Goal: Information Seeking & Learning: Learn about a topic

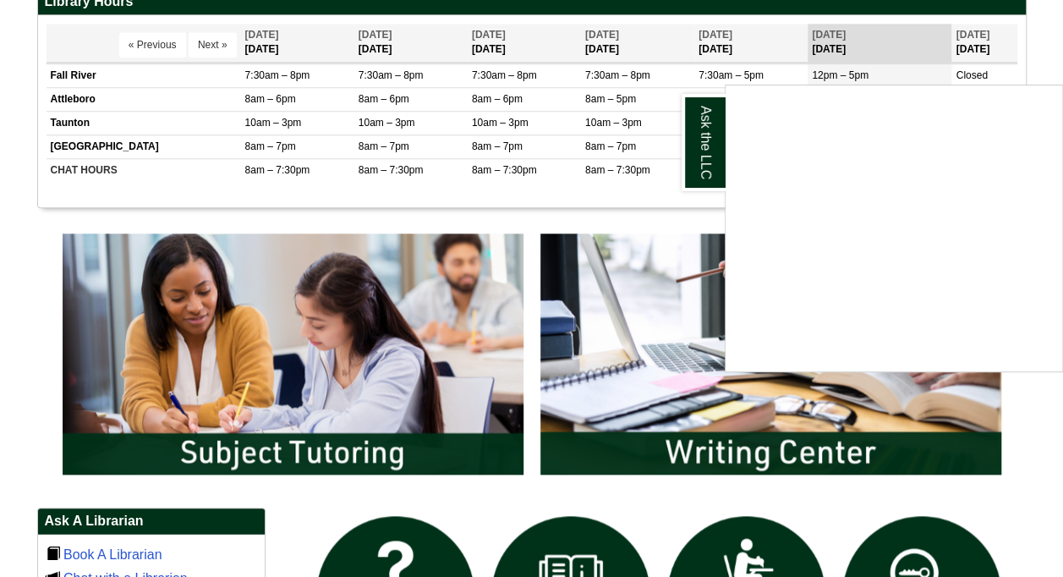
scroll to position [676, 0]
click at [309, 355] on div "Ask the LLC" at bounding box center [531, 288] width 1063 height 577
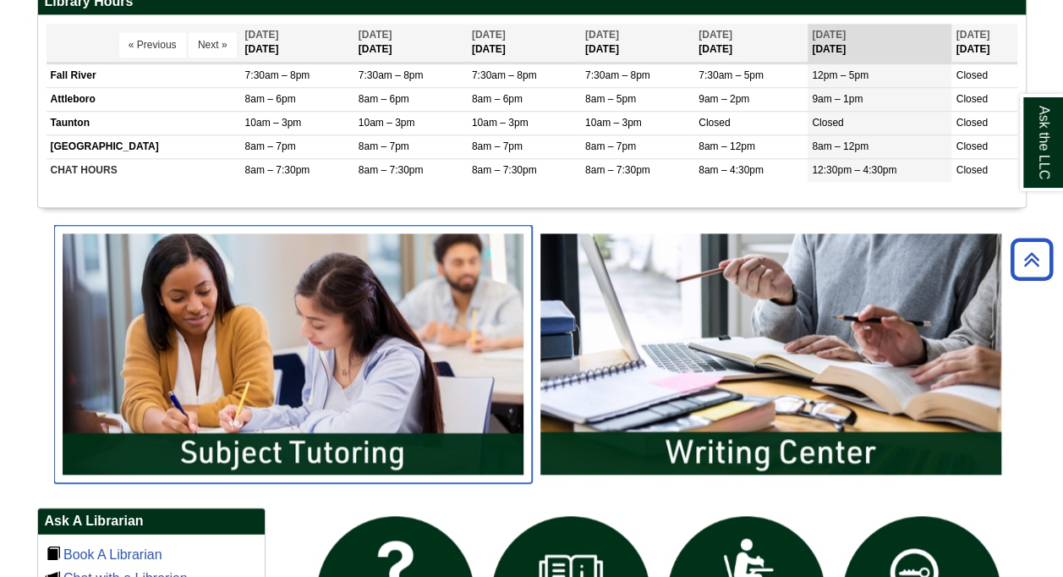
click at [299, 334] on img "slideshow" at bounding box center [293, 353] width 478 height 257
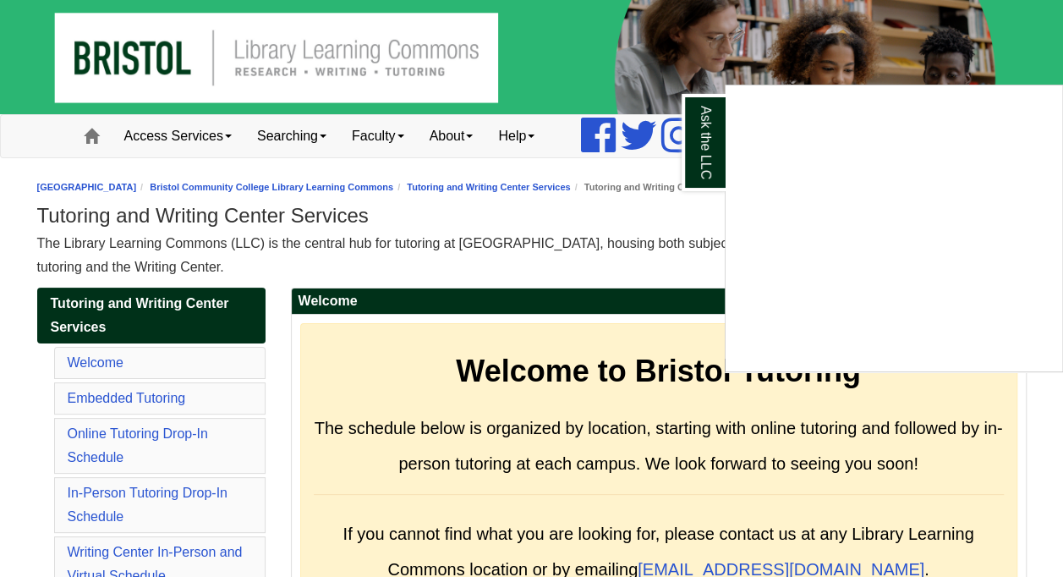
click at [136, 447] on div "Ask the LLC" at bounding box center [531, 288] width 1063 height 577
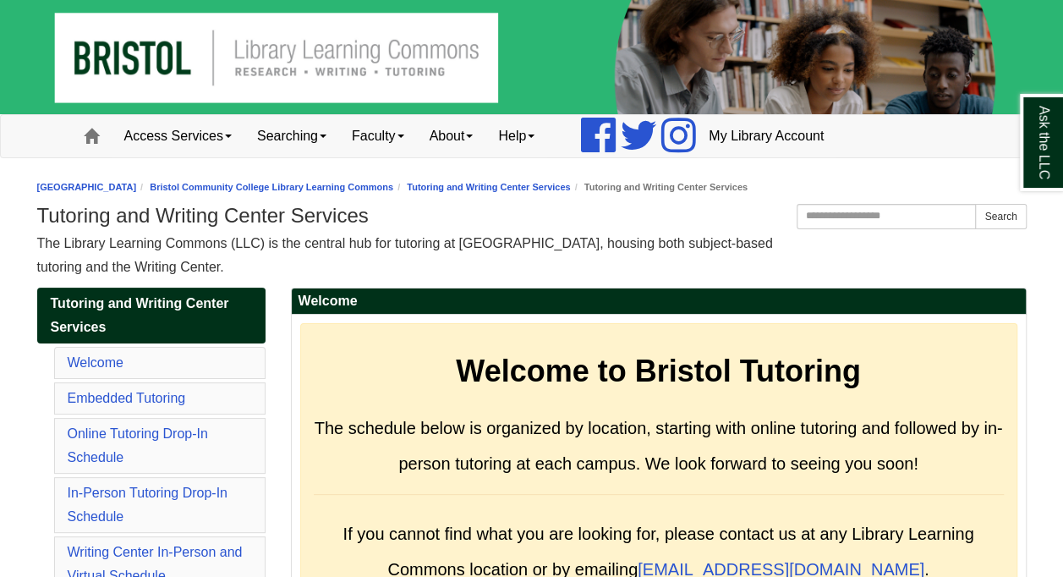
click at [136, 447] on li "Online Tutoring Drop-In Schedule" at bounding box center [159, 446] width 211 height 56
click at [137, 429] on link "Online Tutoring Drop-In Schedule" at bounding box center [138, 445] width 140 height 38
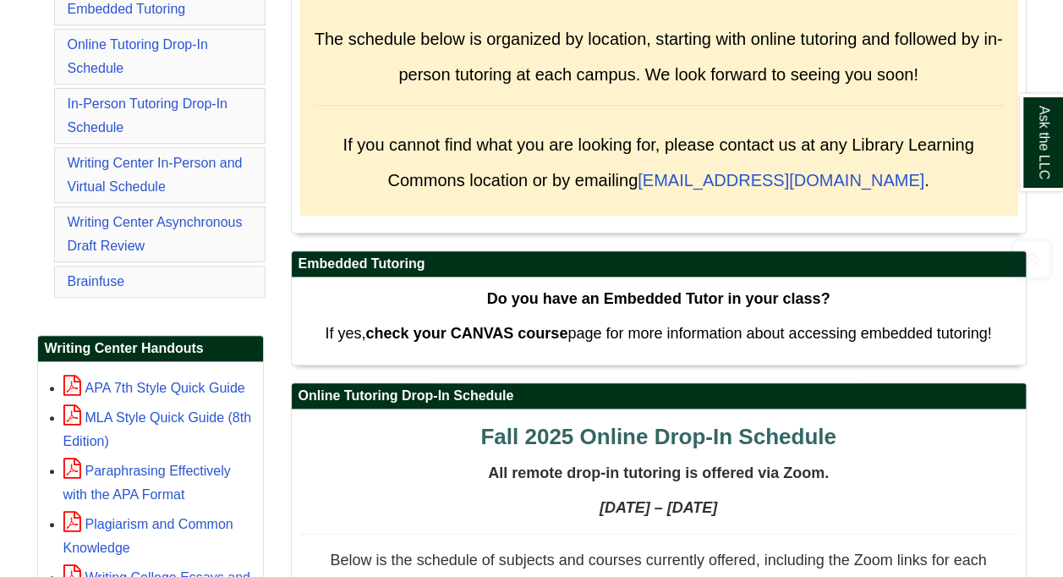
scroll to position [423, 0]
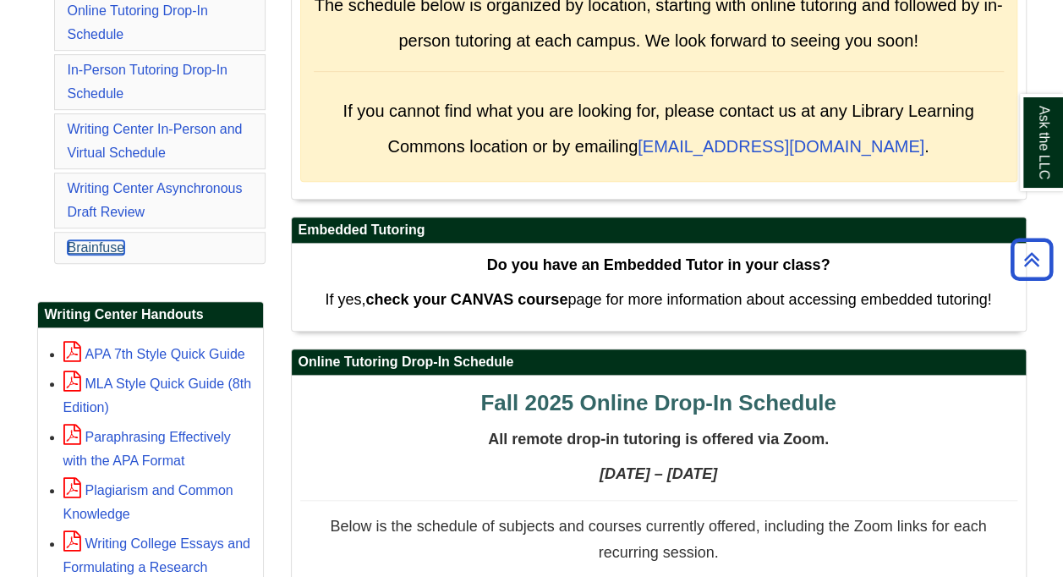
click at [100, 247] on link "Brainfuse" at bounding box center [96, 247] width 57 height 14
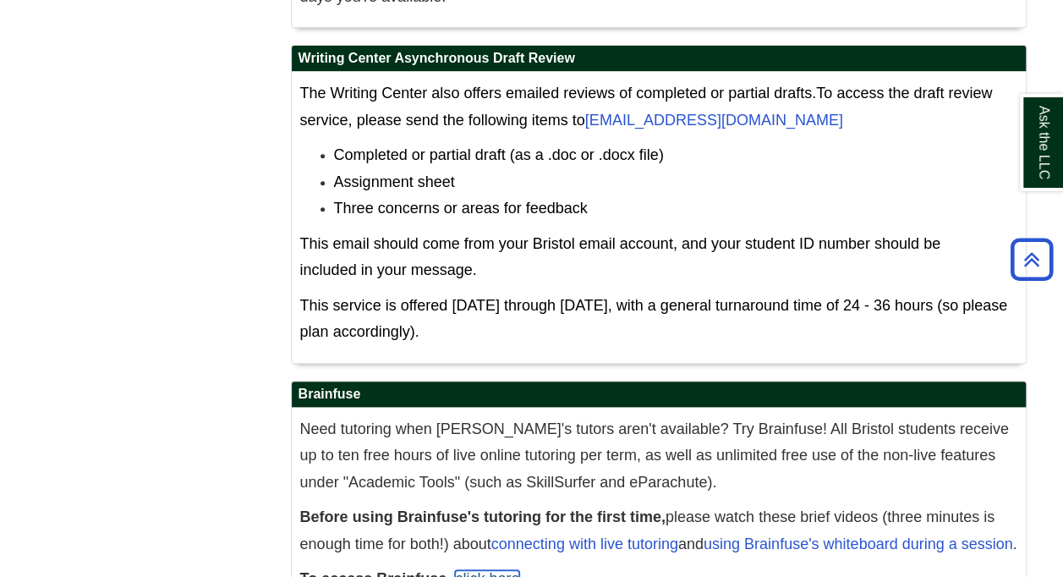
click at [496, 570] on link "click here" at bounding box center [487, 578] width 64 height 17
